Goal: Task Accomplishment & Management: Complete application form

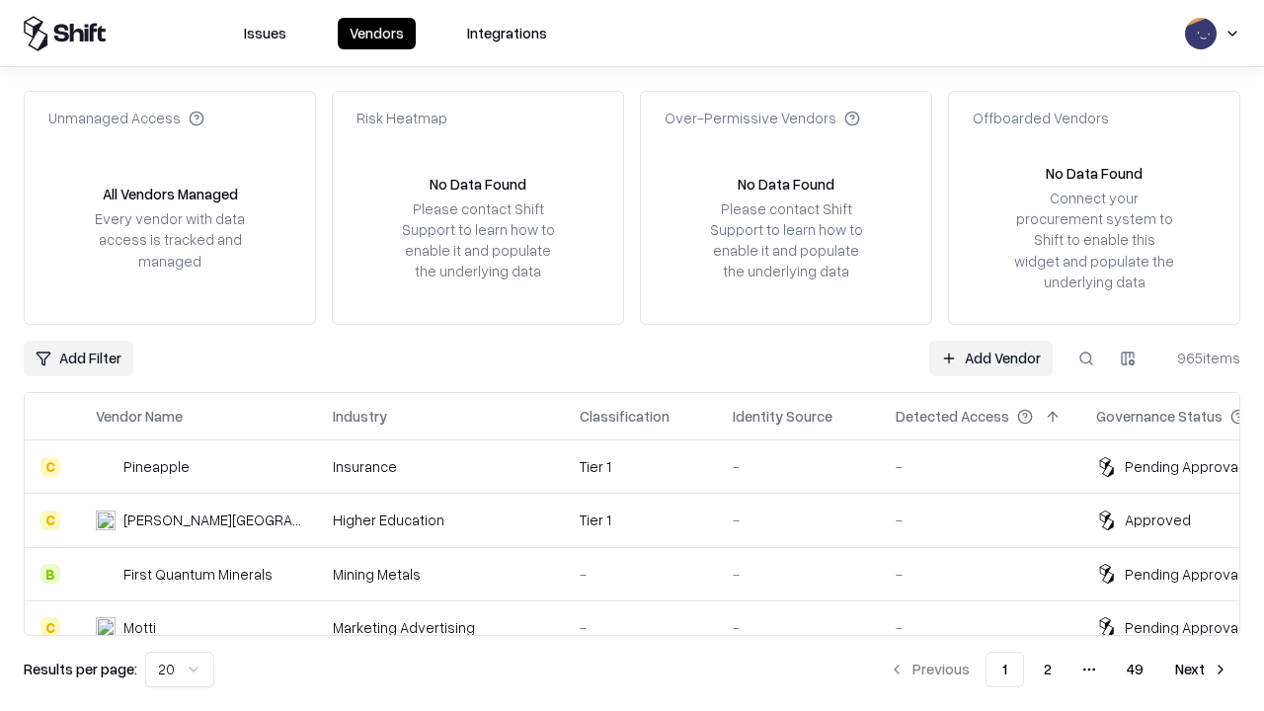
click at [990, 357] on link "Add Vendor" at bounding box center [990, 359] width 123 height 36
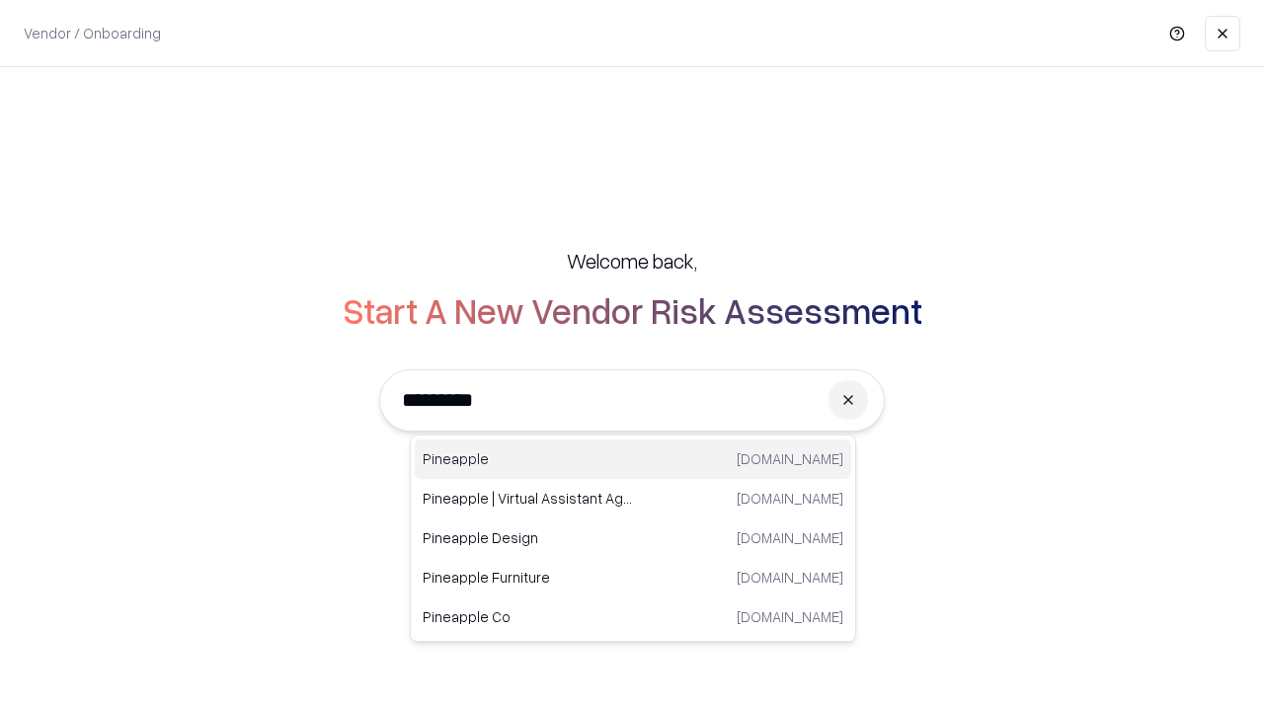
click at [633, 459] on div "Pineapple [DOMAIN_NAME]" at bounding box center [633, 458] width 436 height 39
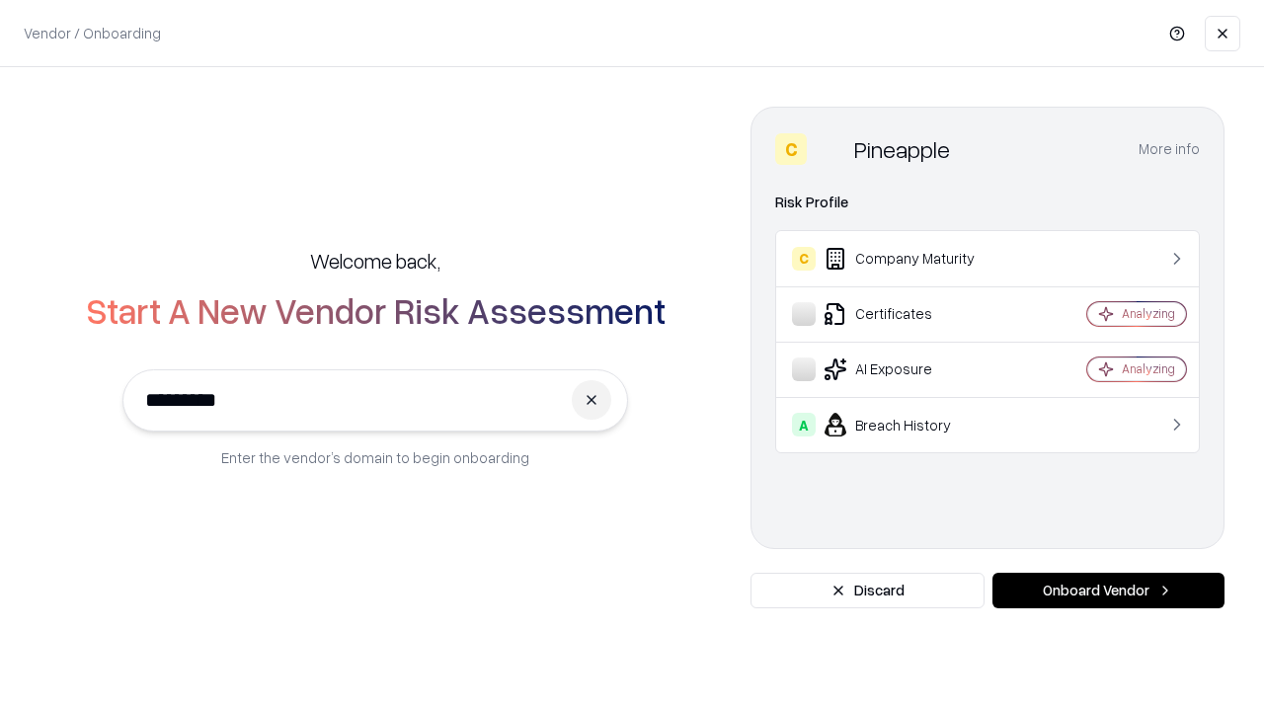
type input "*********"
click at [1108, 590] on button "Onboard Vendor" at bounding box center [1108, 591] width 232 height 36
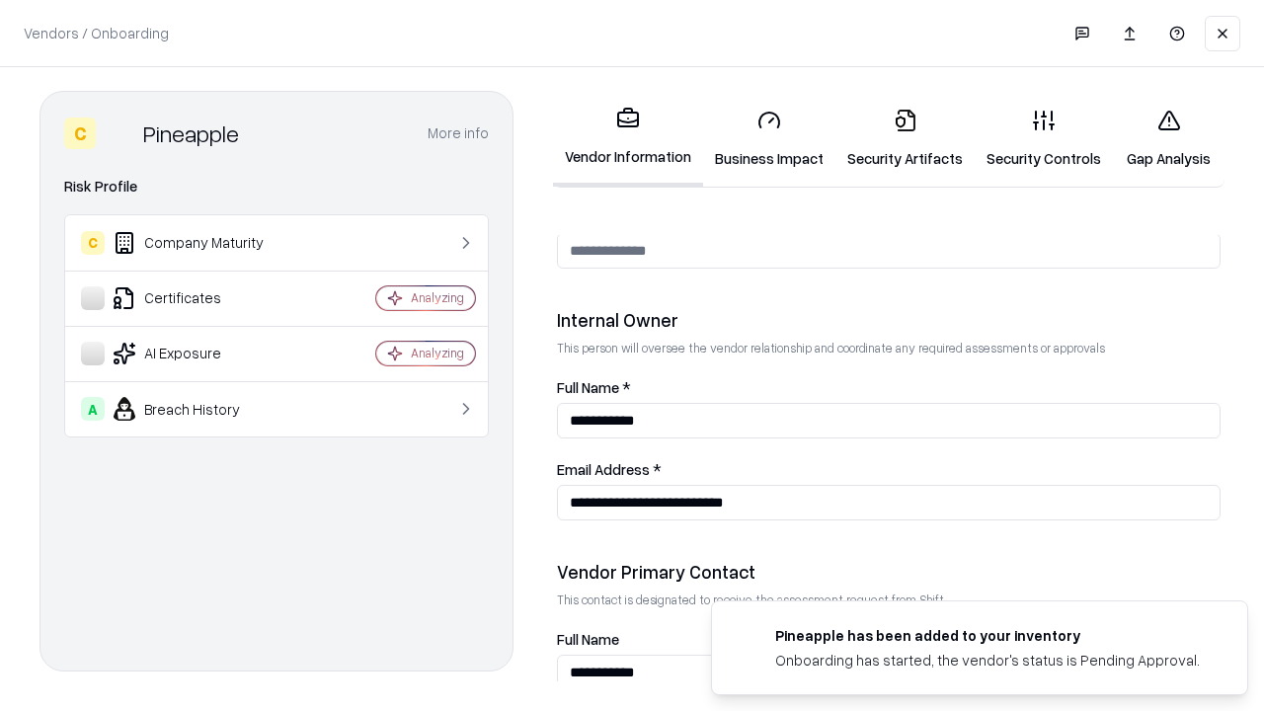
scroll to position [1023, 0]
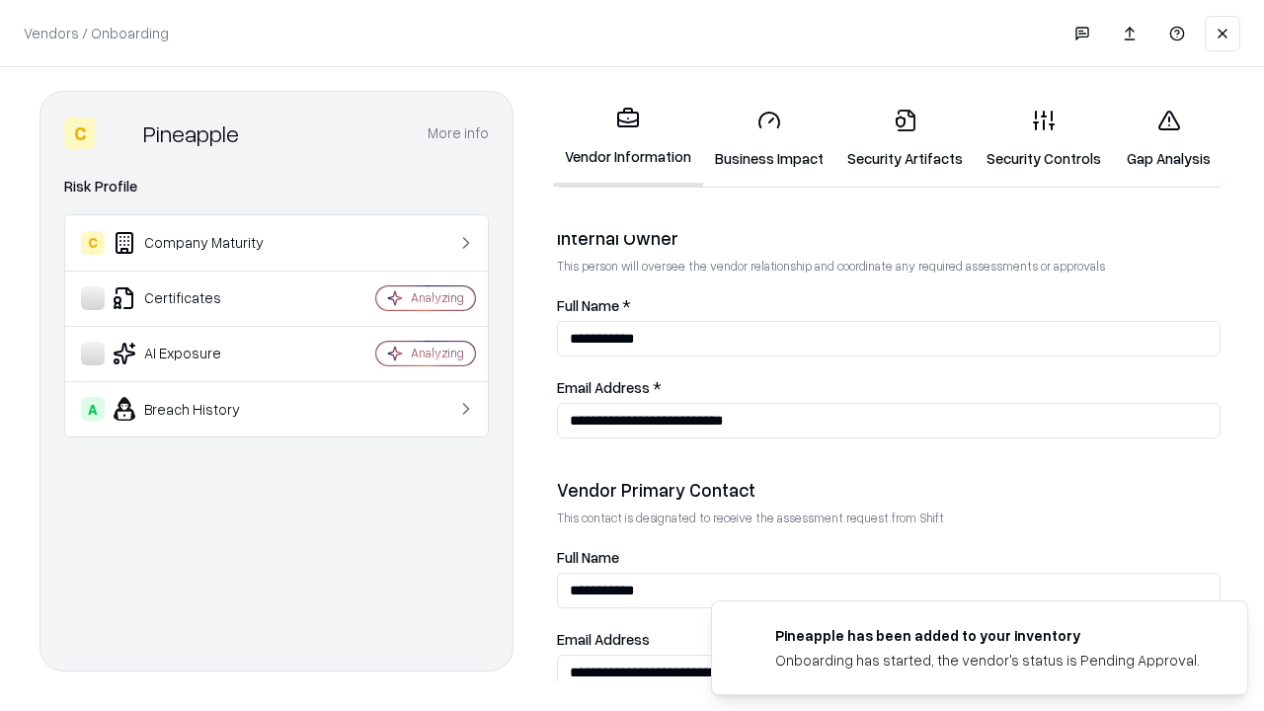
click at [769, 138] on link "Business Impact" at bounding box center [769, 139] width 132 height 92
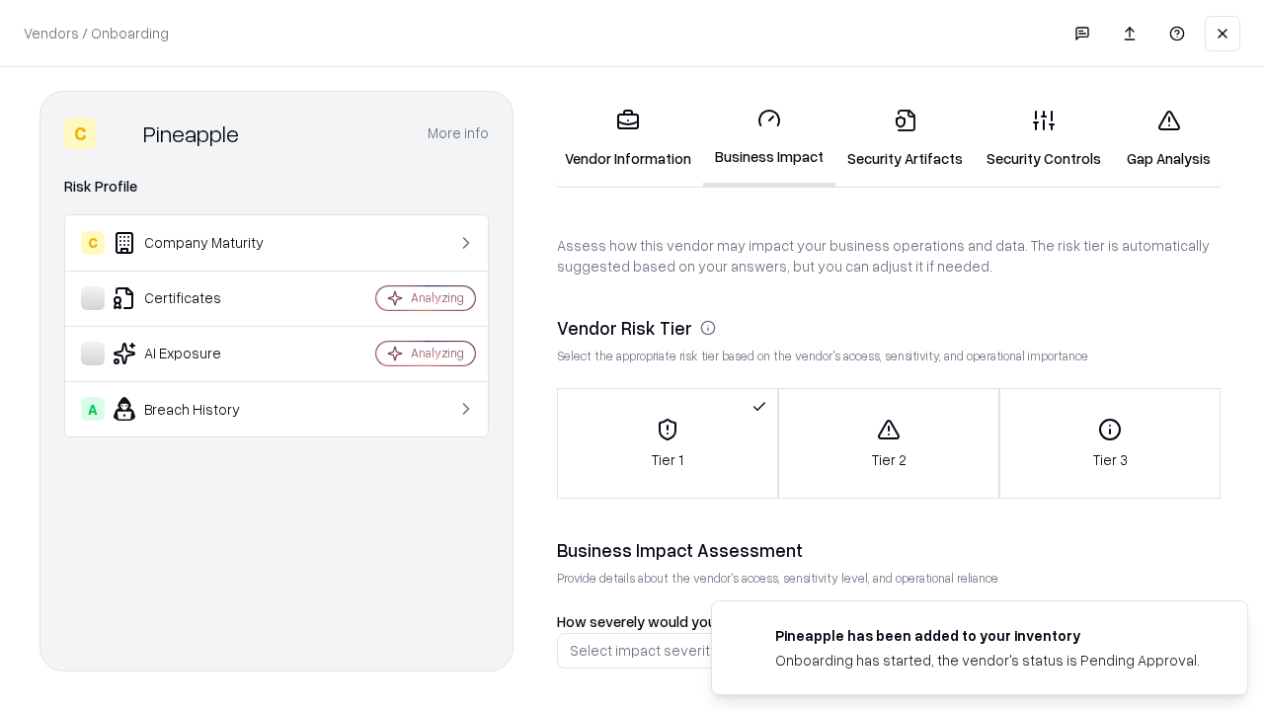
click at [904, 138] on link "Security Artifacts" at bounding box center [904, 139] width 139 height 92
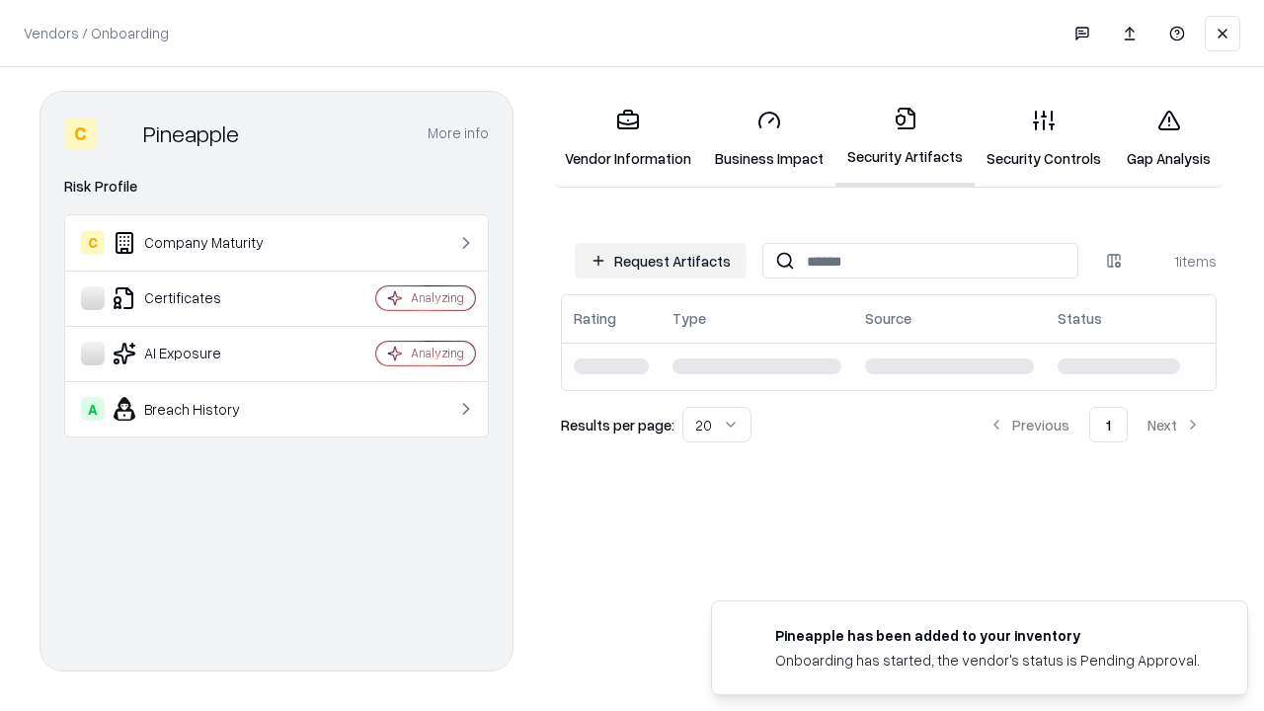
click at [660, 261] on button "Request Artifacts" at bounding box center [661, 261] width 172 height 36
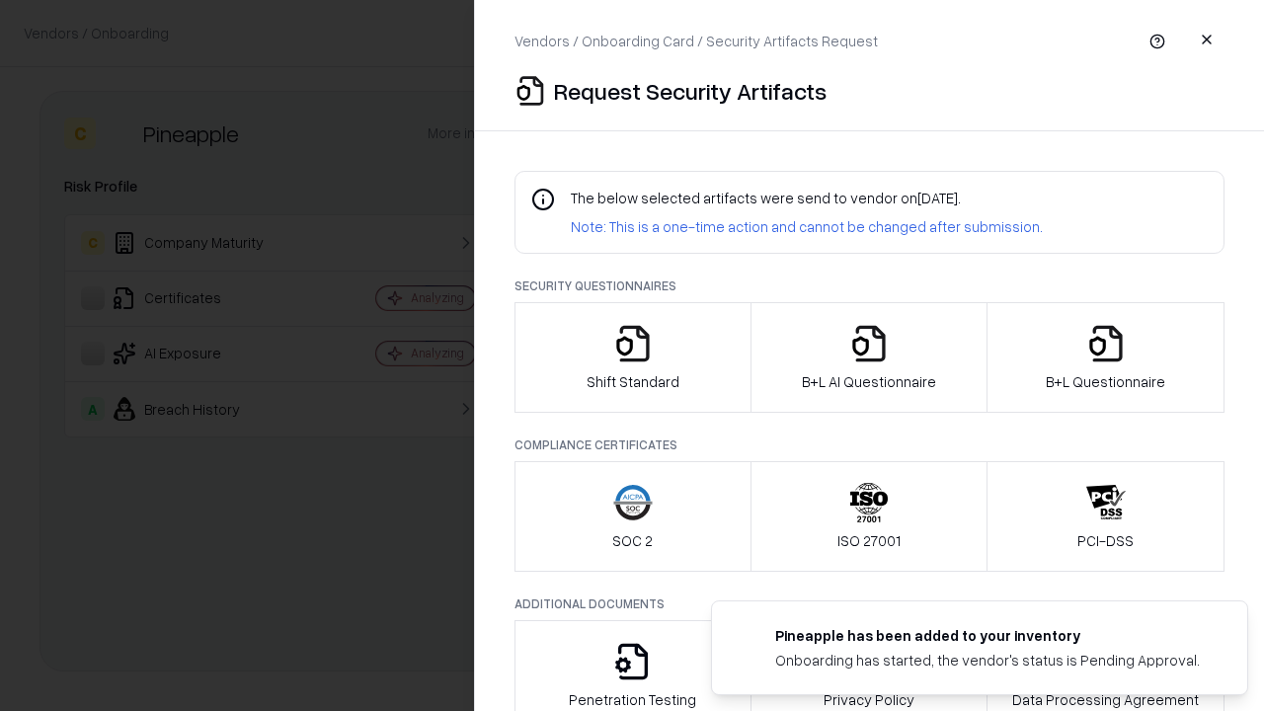
click at [632, 357] on icon "button" at bounding box center [632, 343] width 39 height 39
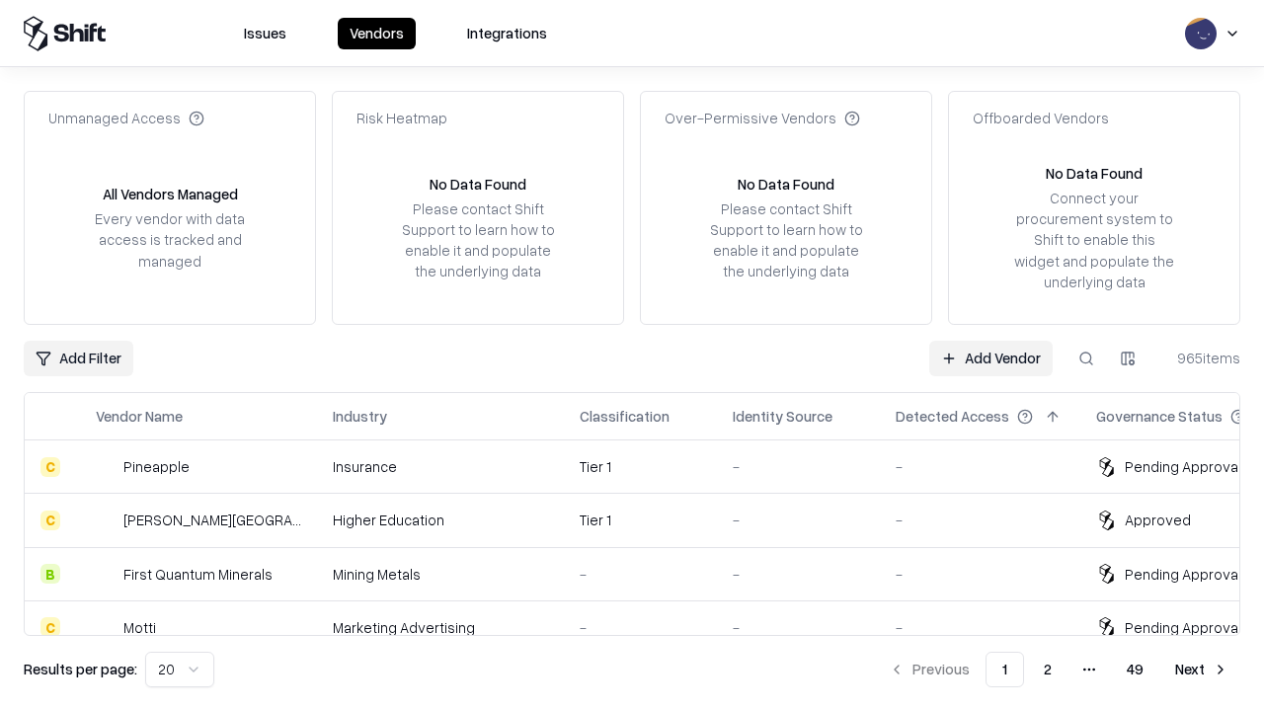
click at [990, 357] on link "Add Vendor" at bounding box center [990, 359] width 123 height 36
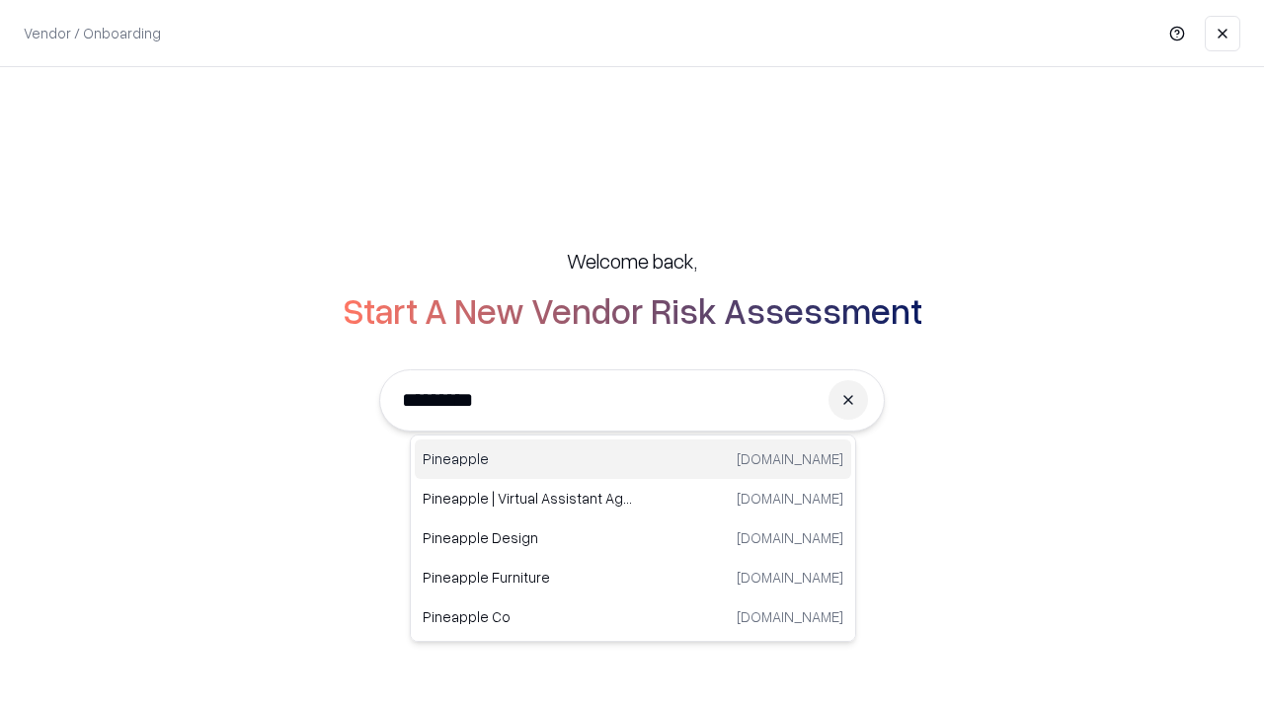
click at [633, 459] on div "Pineapple [DOMAIN_NAME]" at bounding box center [633, 458] width 436 height 39
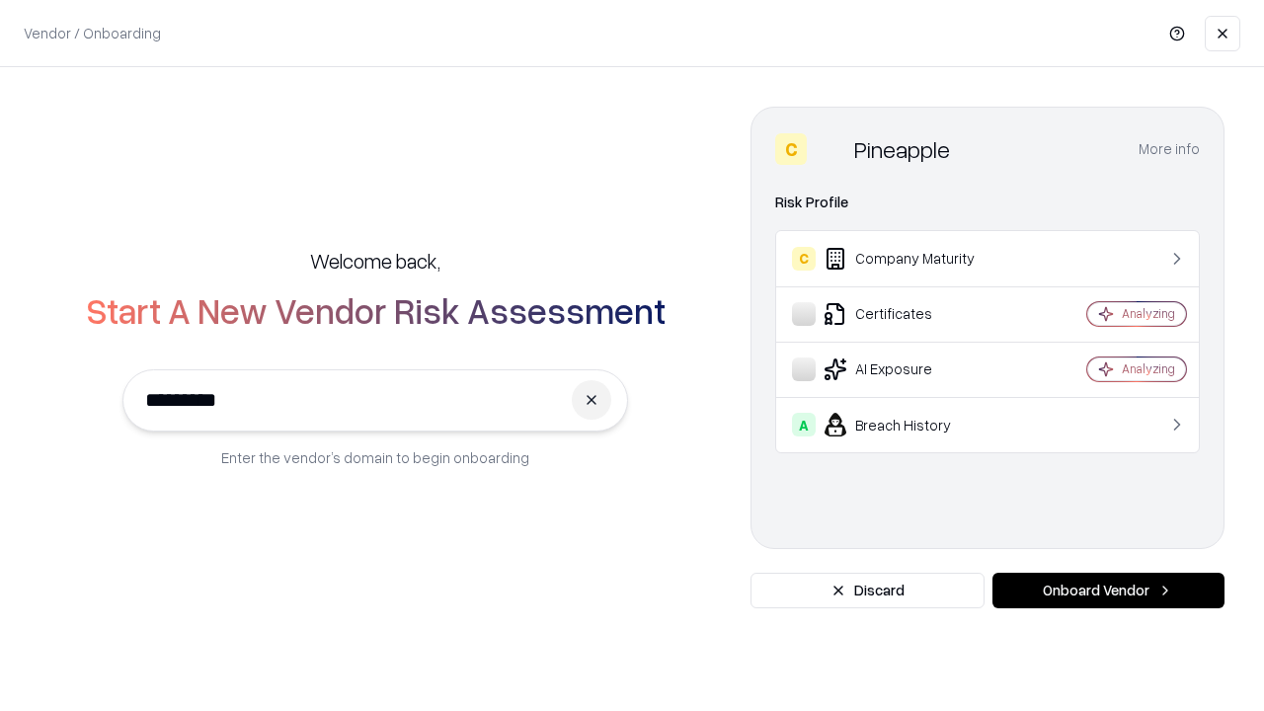
type input "*********"
click at [1108, 590] on button "Onboard Vendor" at bounding box center [1108, 591] width 232 height 36
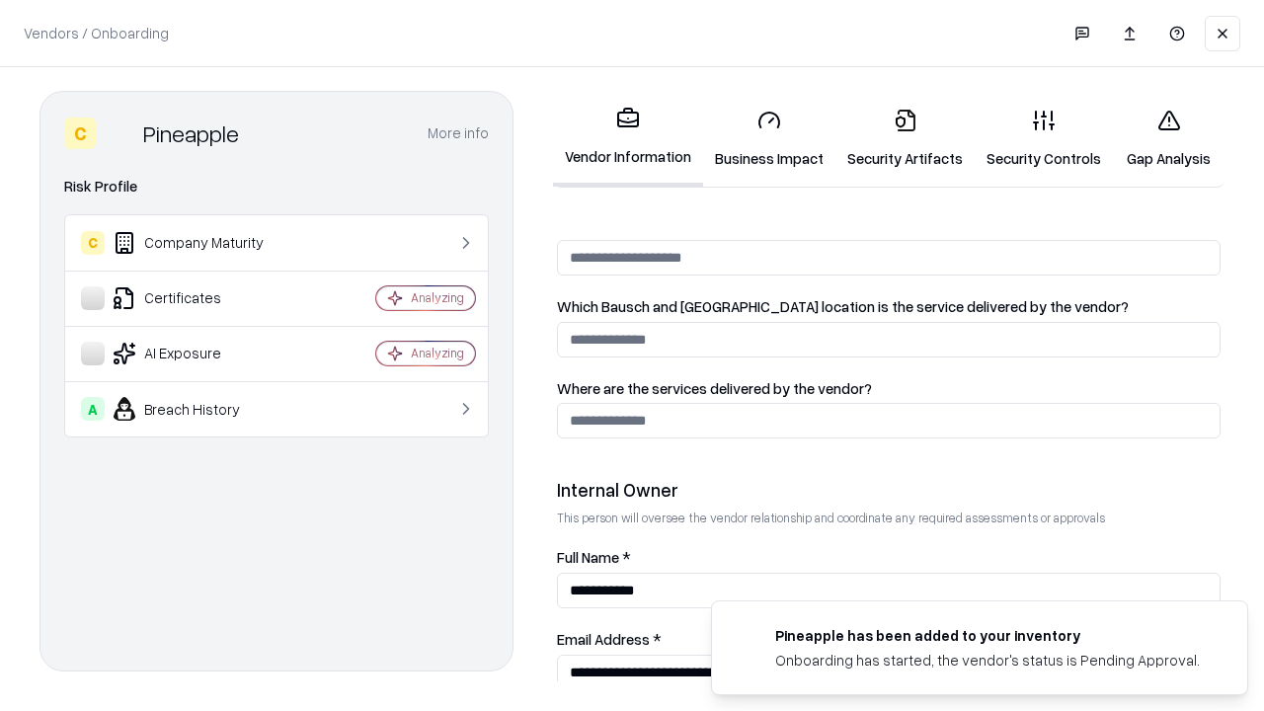
scroll to position [1023, 0]
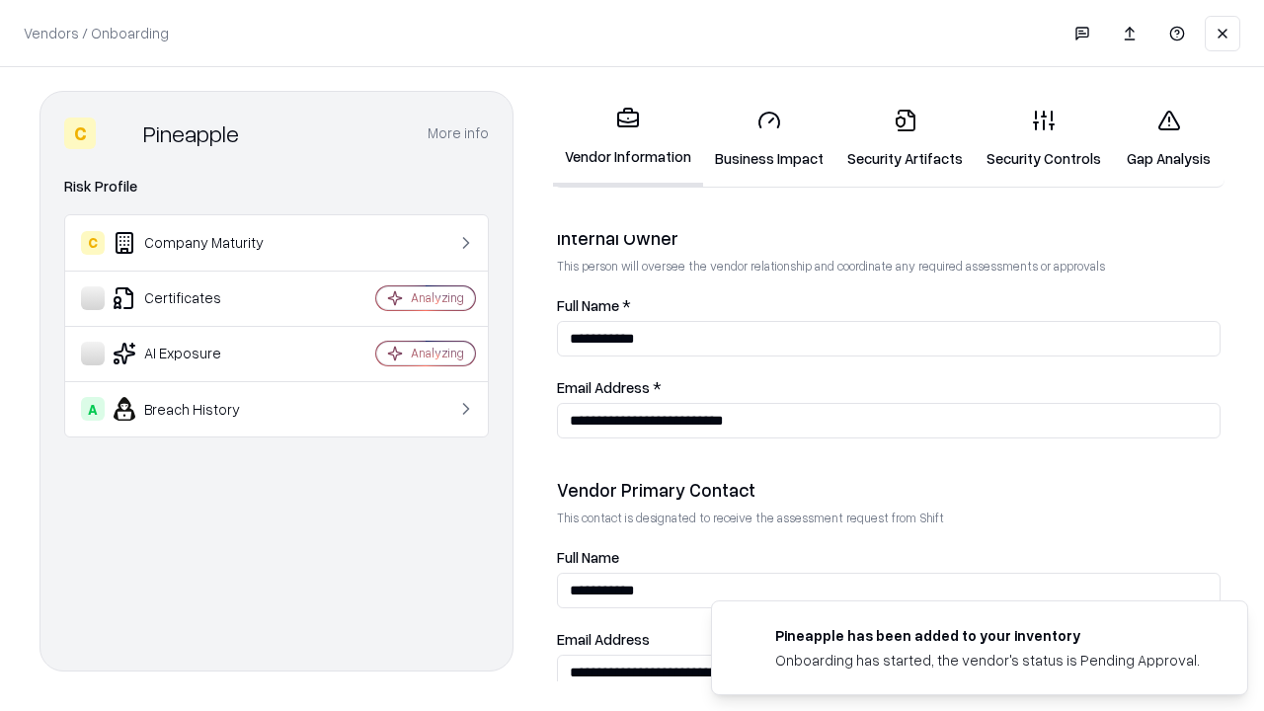
click at [1168, 138] on link "Gap Analysis" at bounding box center [1168, 139] width 112 height 92
